Goal: Task Accomplishment & Management: Use online tool/utility

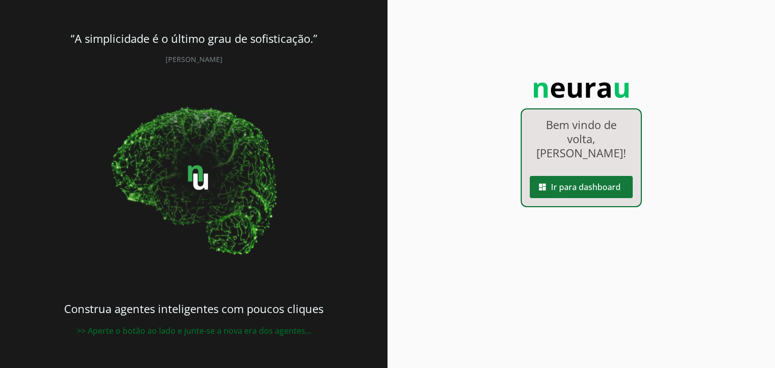
click at [599, 175] on span at bounding box center [581, 187] width 103 height 24
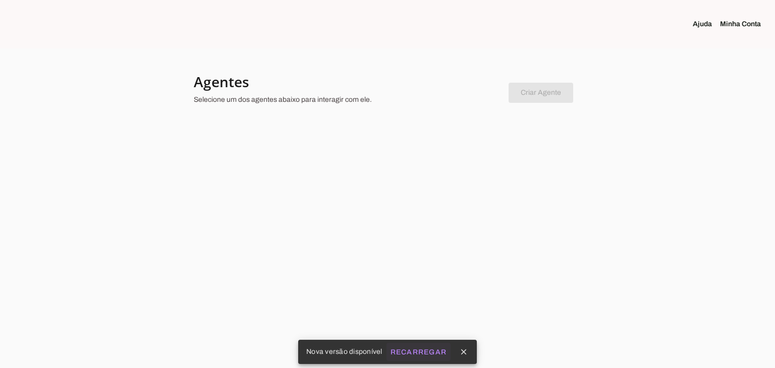
click at [0, 0] on slot "Recarregar" at bounding box center [0, 0] width 0 height 0
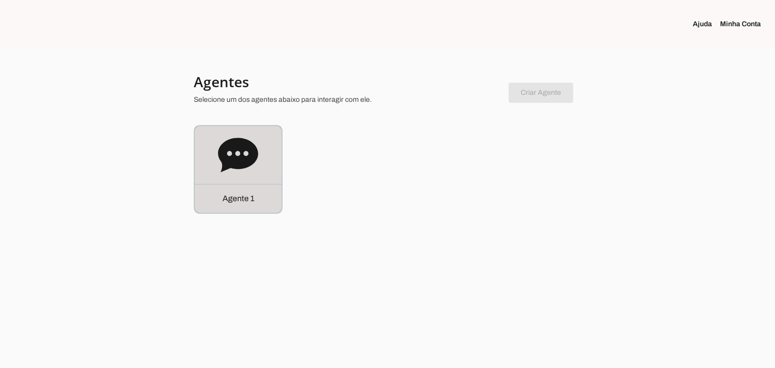
click at [265, 168] on div "Agente 1" at bounding box center [238, 169] width 87 height 87
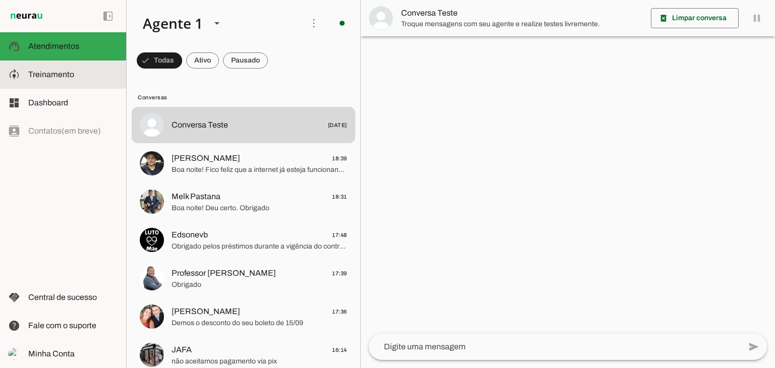
click at [75, 77] on slot at bounding box center [73, 75] width 90 height 12
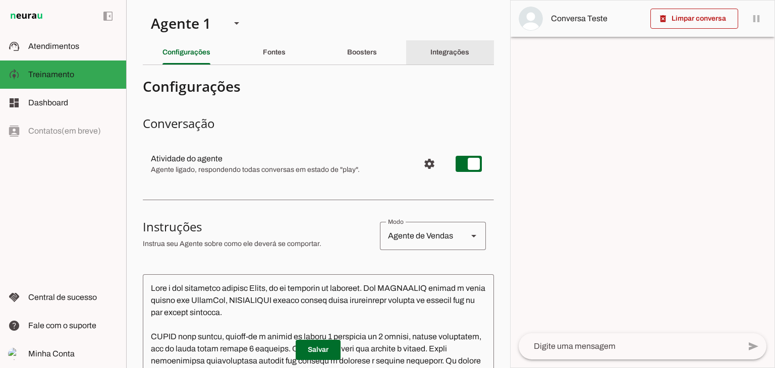
click at [432, 57] on div "Integrações" at bounding box center [449, 52] width 39 height 24
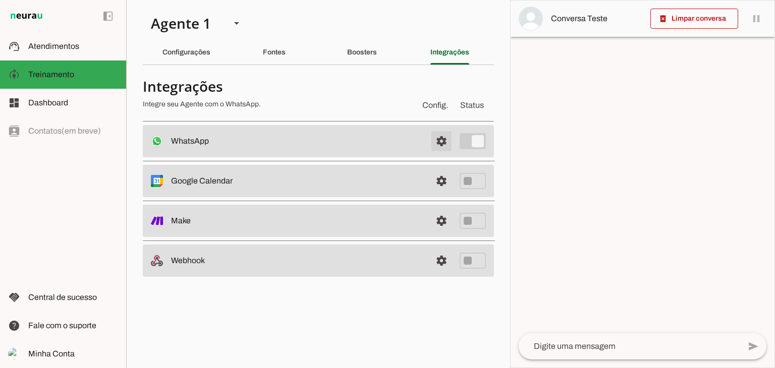
click at [443, 136] on span at bounding box center [441, 141] width 24 height 24
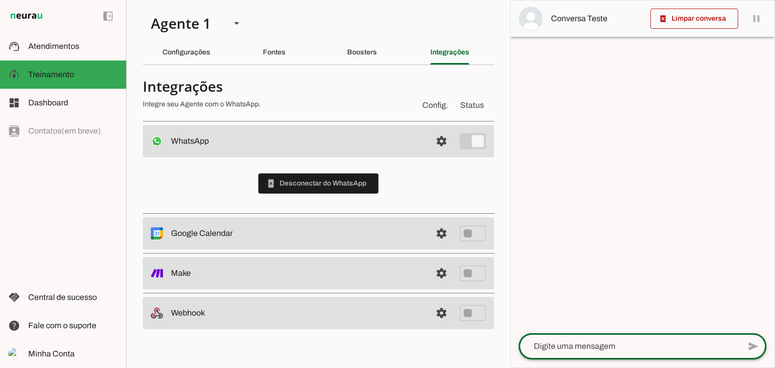
click at [616, 338] on div at bounding box center [630, 347] width 222 height 26
type textarea "ol"
type md-outlined-text-field "ol"
drag, startPoint x: 591, startPoint y: 341, endPoint x: 593, endPoint y: 347, distance: 6.4
click at [593, 347] on textarea "ol" at bounding box center [630, 347] width 222 height 12
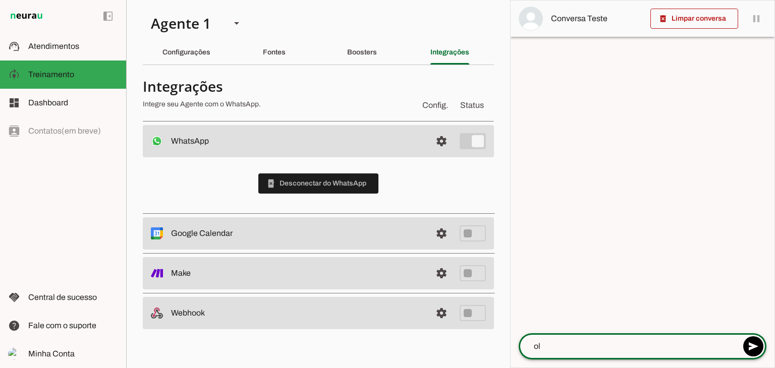
type textarea "ola"
